Goal: Find specific page/section: Find specific page/section

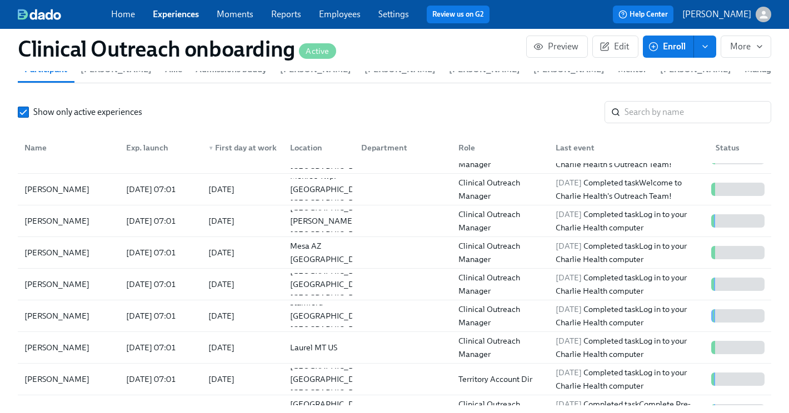
scroll to position [196, 0]
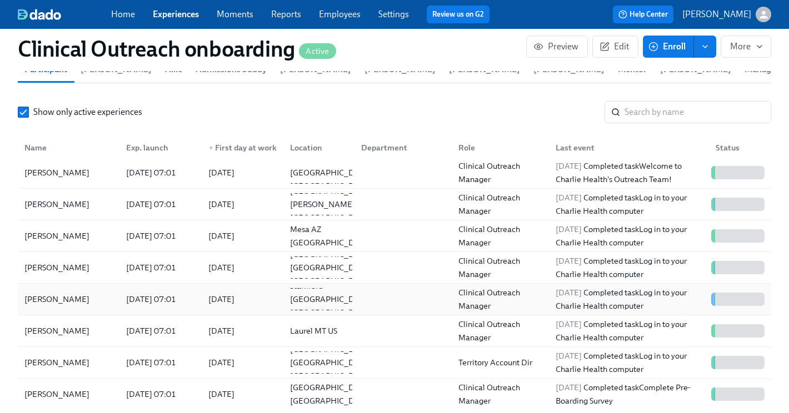
click at [74, 299] on div "[PERSON_NAME]" at bounding box center [68, 299] width 97 height 22
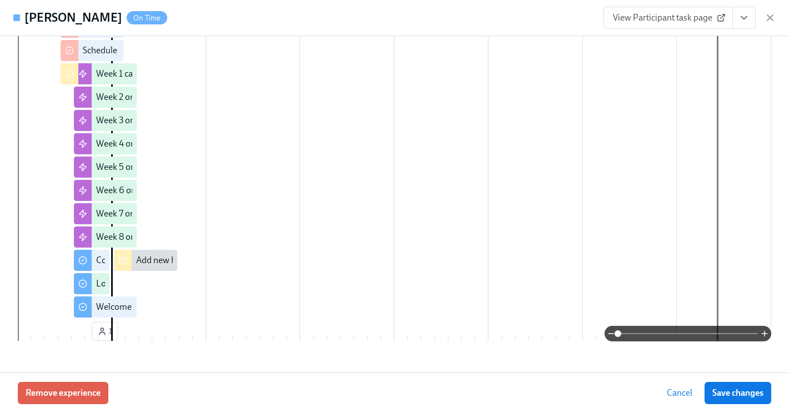
scroll to position [377, 0]
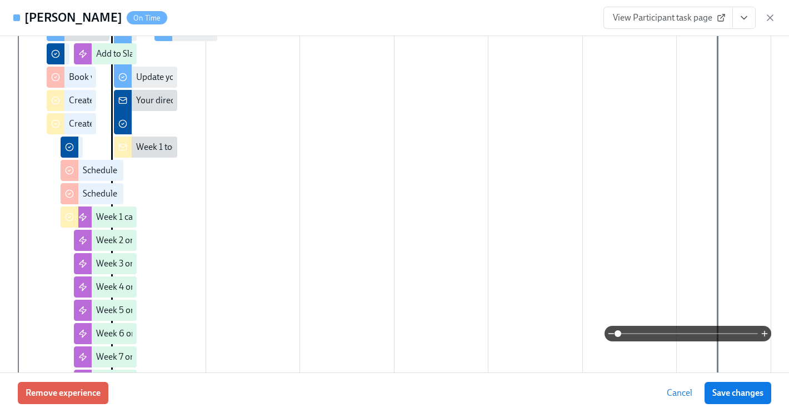
click at [681, 14] on span "View Participant task page" at bounding box center [668, 17] width 111 height 11
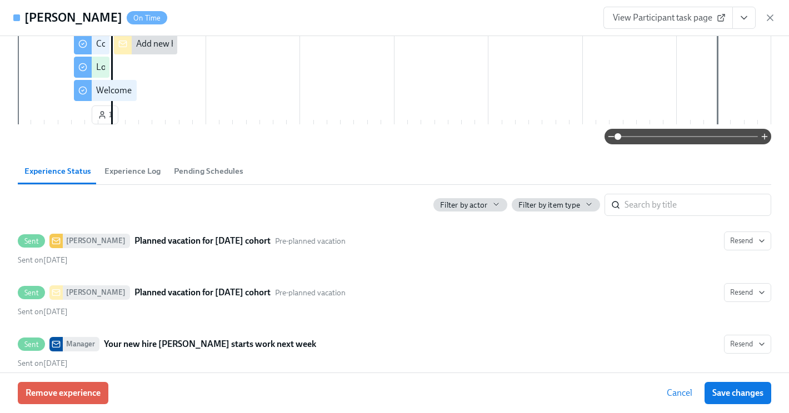
scroll to position [663, 0]
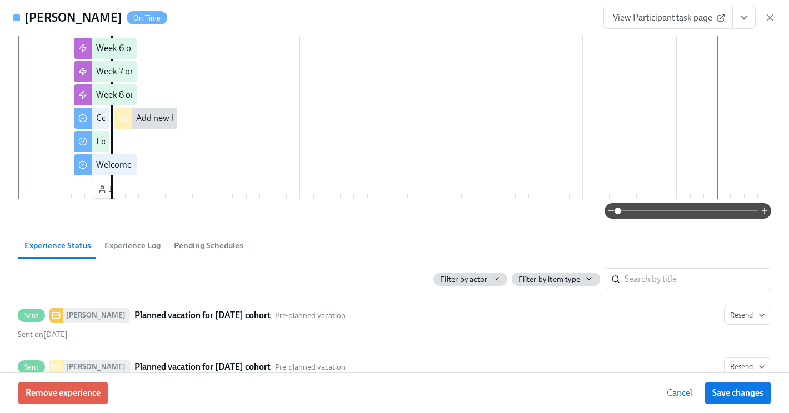
click at [490, 273] on div "Filter by actor" at bounding box center [470, 279] width 74 height 13
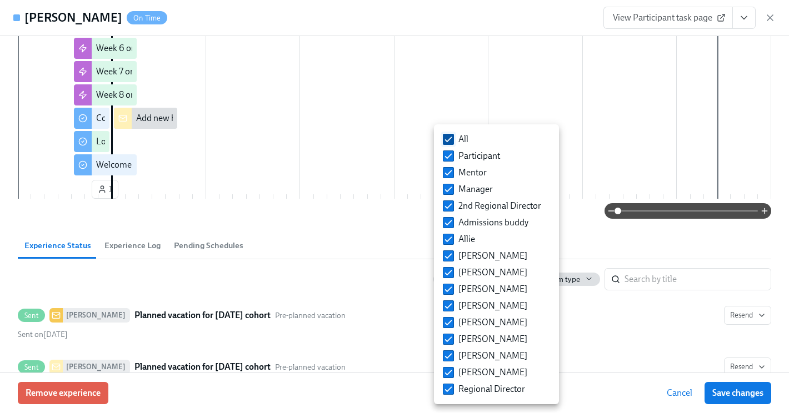
click at [446, 136] on input "All" at bounding box center [448, 139] width 10 height 10
checkbox input "false"
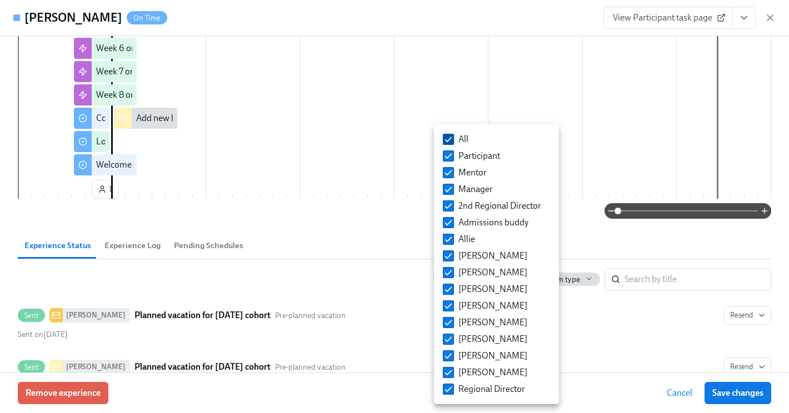
checkbox input "false"
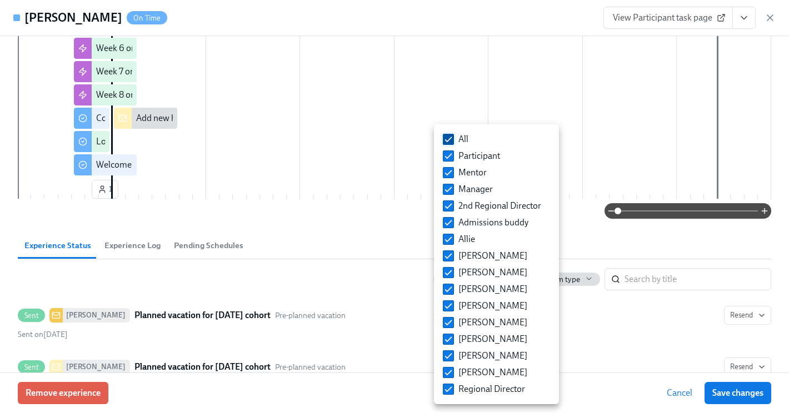
checkbox input "false"
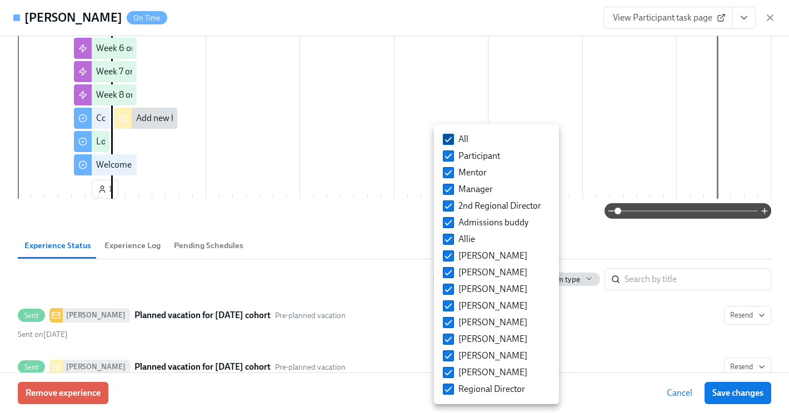
checkbox input "false"
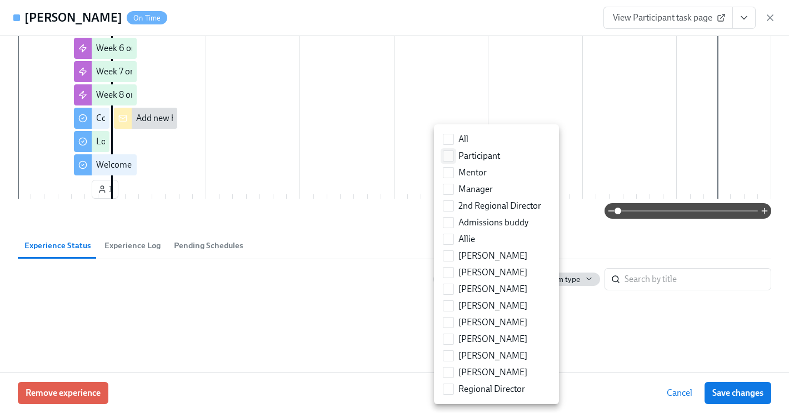
click at [447, 158] on input "Participant" at bounding box center [448, 156] width 10 height 10
checkbox input "true"
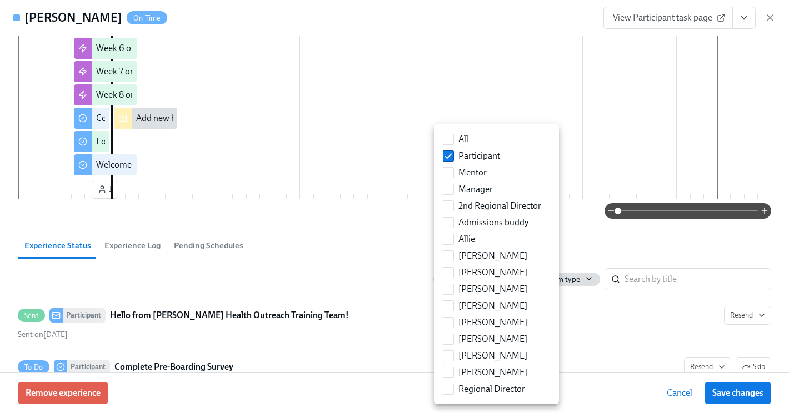
click at [415, 277] on div at bounding box center [394, 206] width 789 height 413
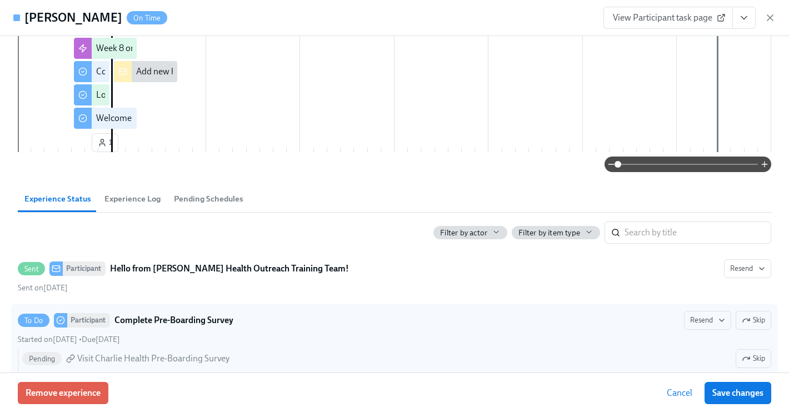
scroll to position [154, 0]
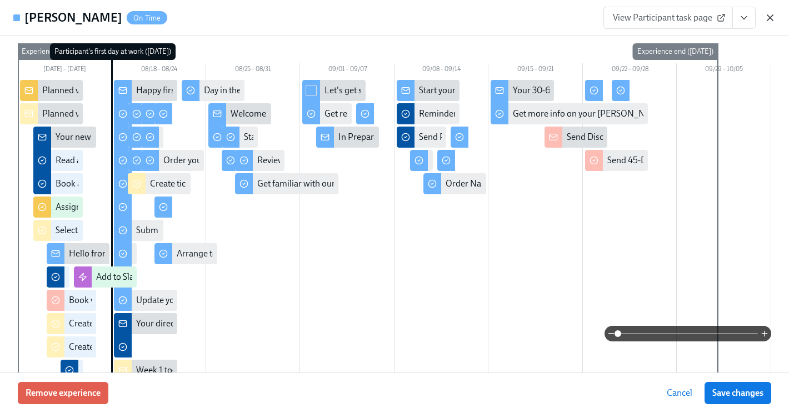
click at [772, 16] on icon "button" at bounding box center [769, 17] width 11 height 11
